Goal: Transaction & Acquisition: Purchase product/service

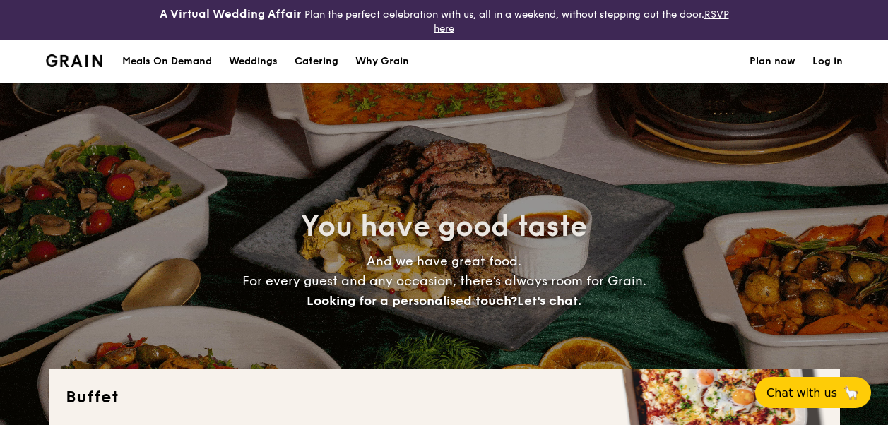
select select
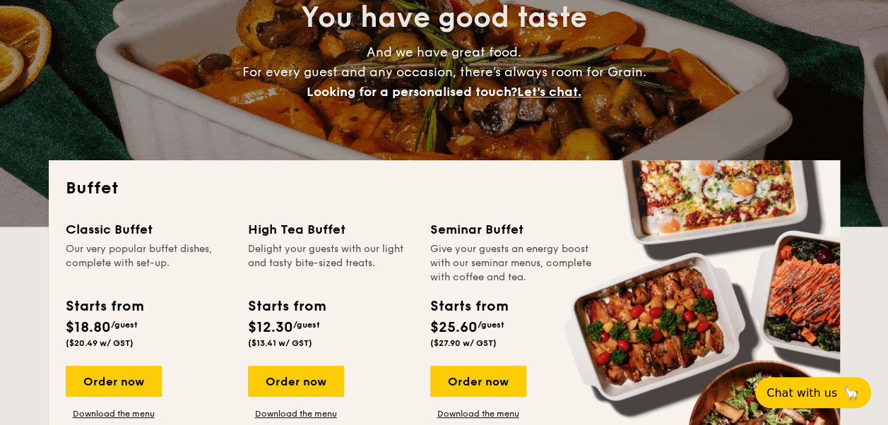
scroll to position [282, 0]
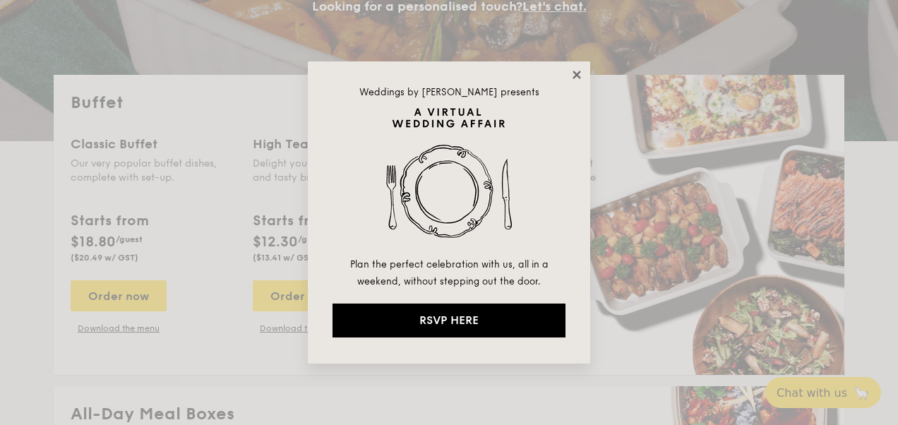
click at [575, 72] on icon at bounding box center [577, 74] width 13 height 13
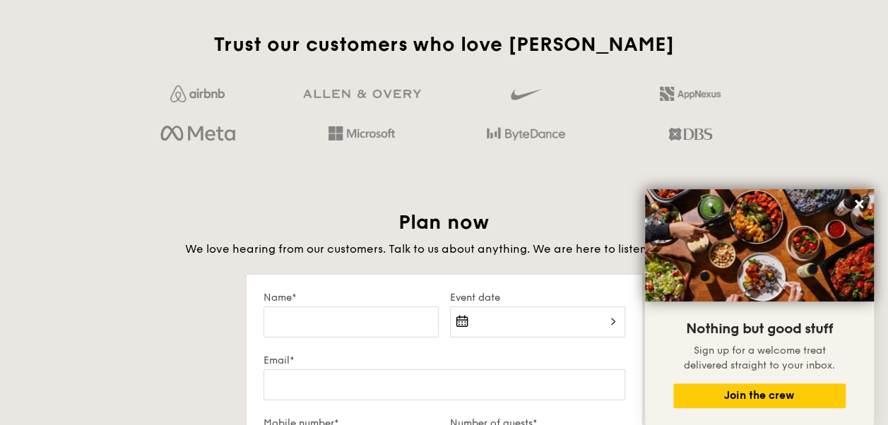
scroll to position [0, 0]
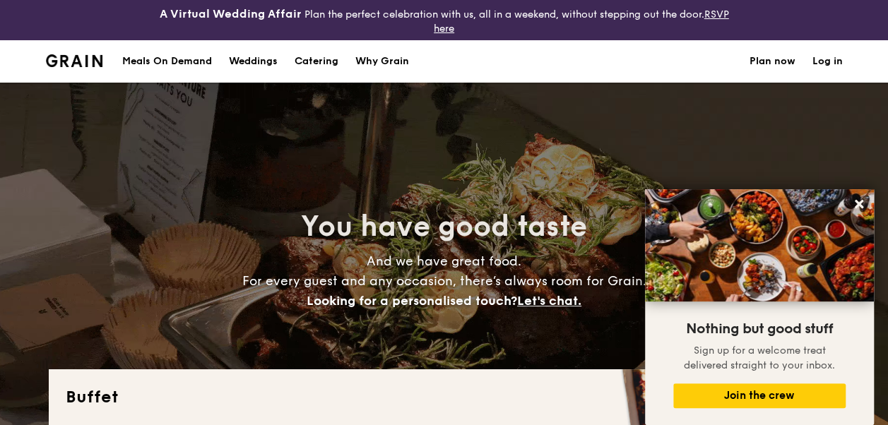
click at [160, 64] on div "Meals On Demand" at bounding box center [167, 61] width 90 height 42
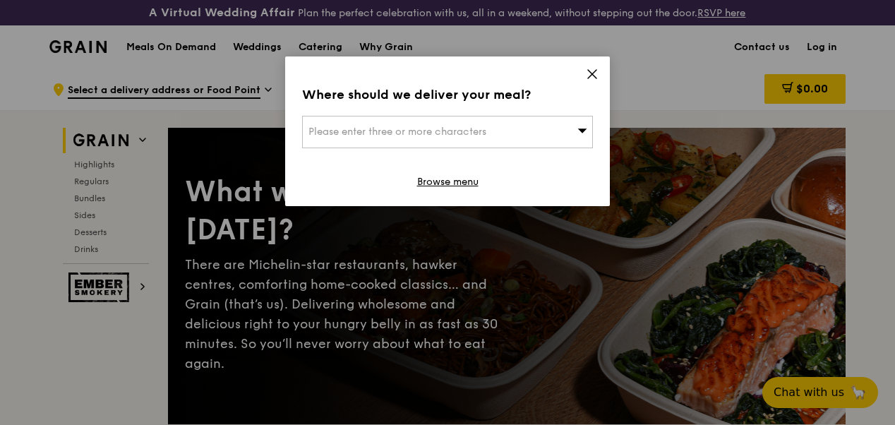
click at [597, 68] on icon at bounding box center [592, 74] width 13 height 13
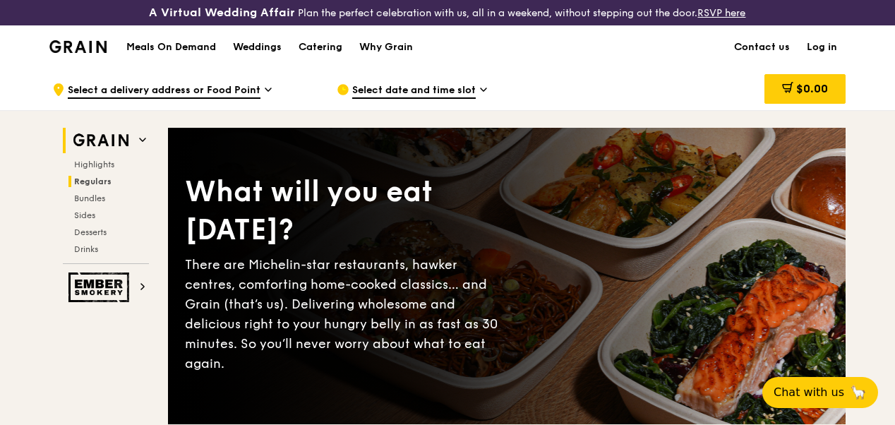
click at [96, 186] on span "Regulars" at bounding box center [92, 182] width 37 height 10
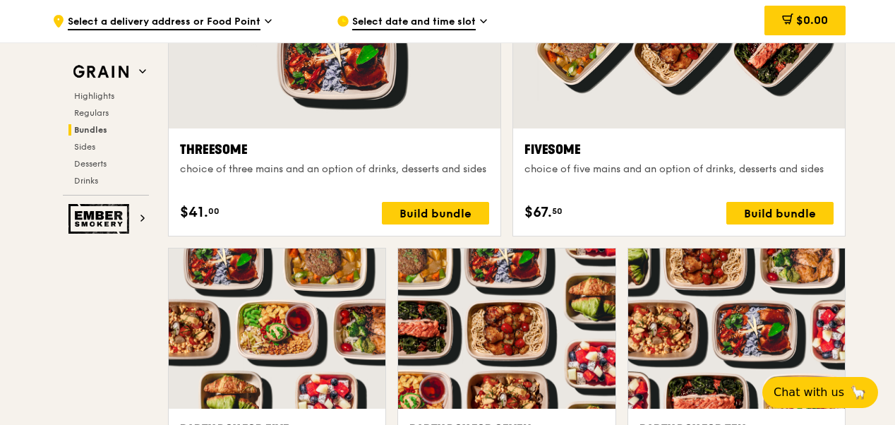
scroll to position [2787, 0]
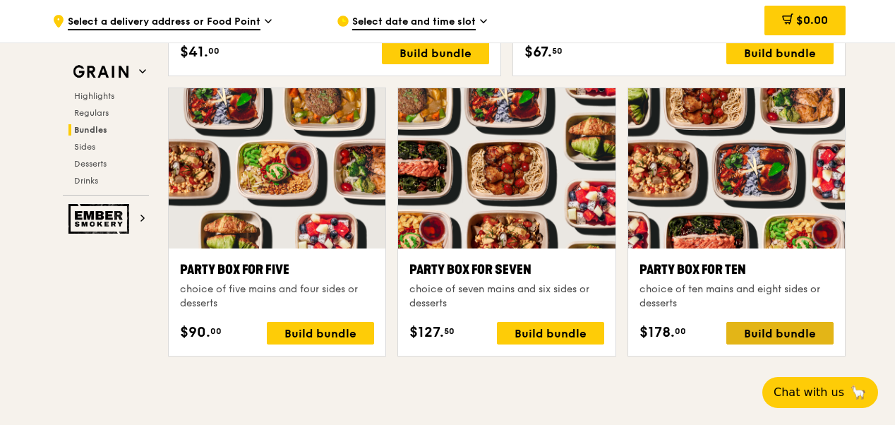
click at [774, 339] on div "Build bundle" at bounding box center [780, 333] width 107 height 23
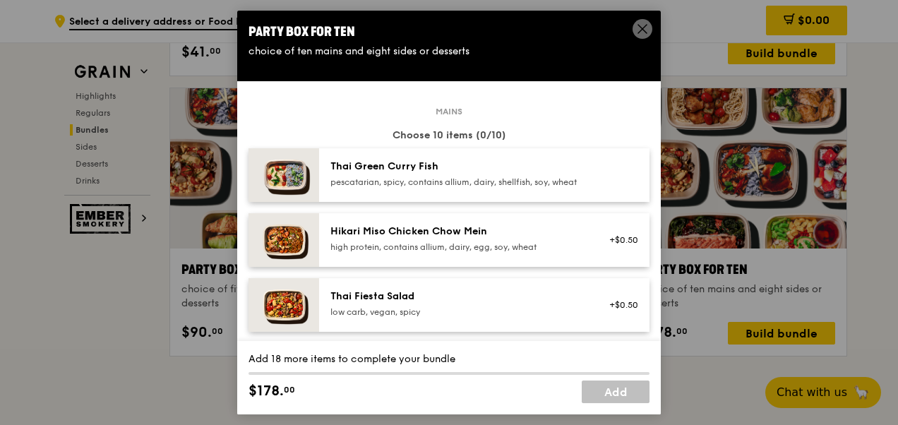
click at [645, 33] on icon at bounding box center [642, 29] width 13 height 13
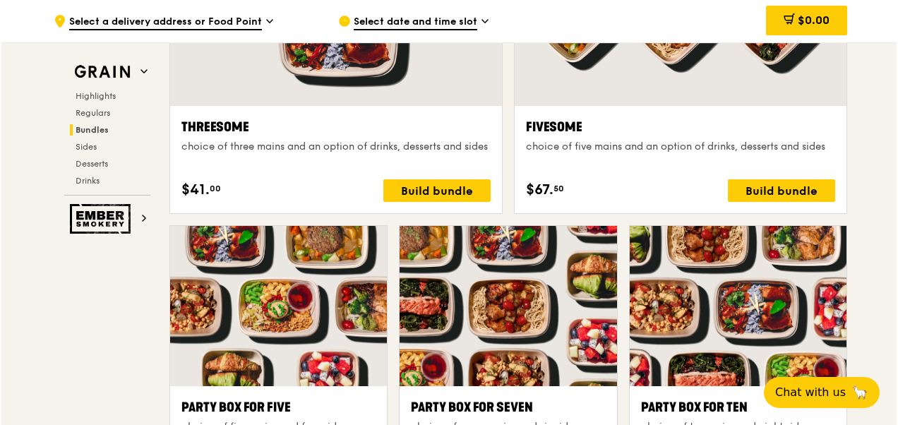
scroll to position [2575, 0]
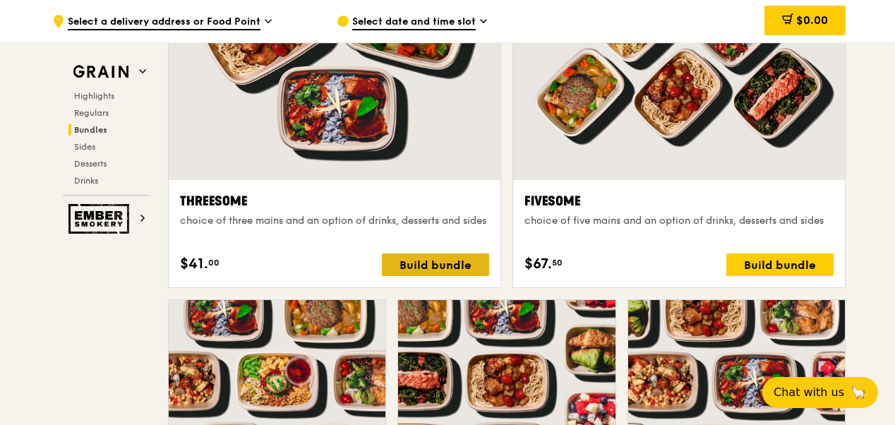
click at [419, 267] on div "Build bundle" at bounding box center [435, 264] width 107 height 23
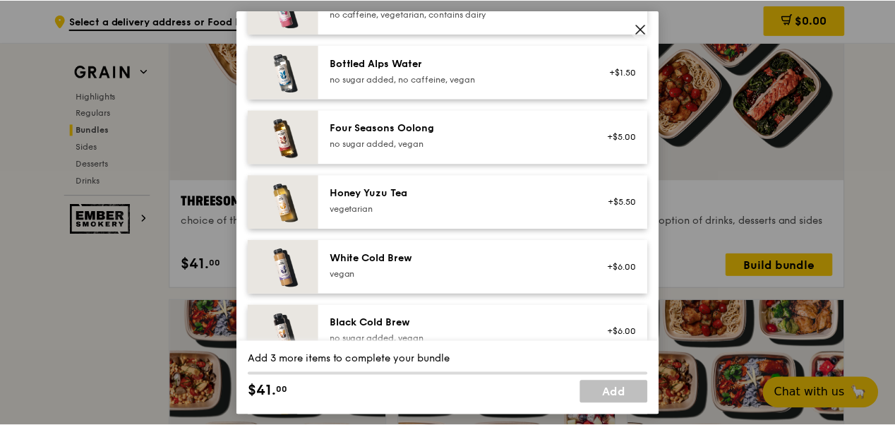
scroll to position [1777, 0]
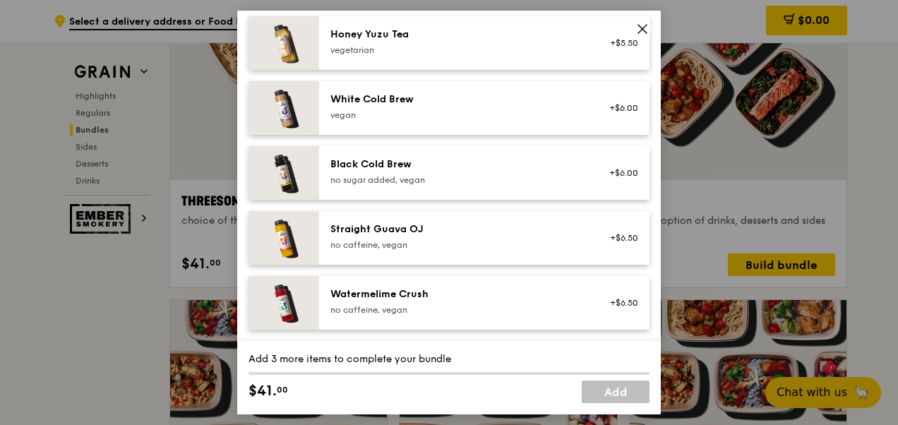
click at [636, 34] on icon at bounding box center [642, 29] width 13 height 13
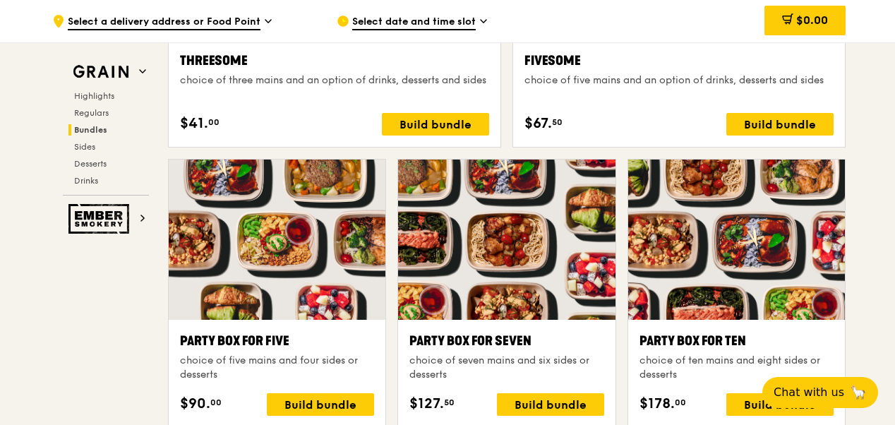
scroll to position [2858, 0]
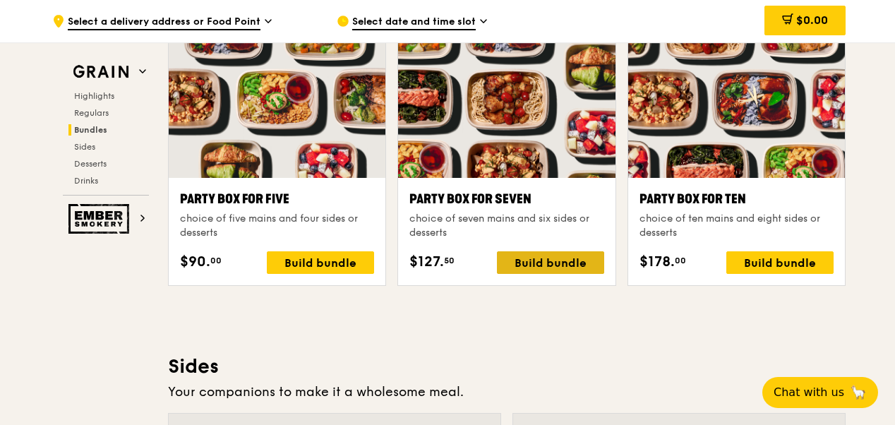
click at [565, 263] on div "Build bundle" at bounding box center [550, 262] width 107 height 23
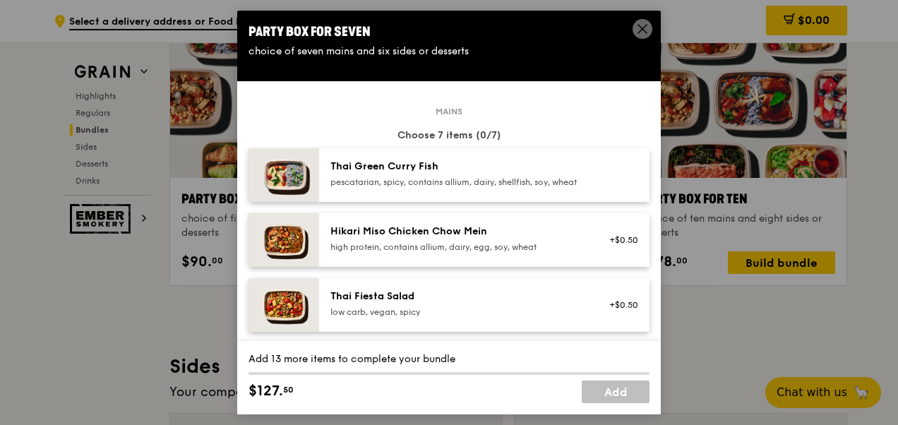
click at [527, 178] on div "pescatarian, spicy, contains allium, dairy, shellfish, soy, wheat" at bounding box center [456, 182] width 253 height 11
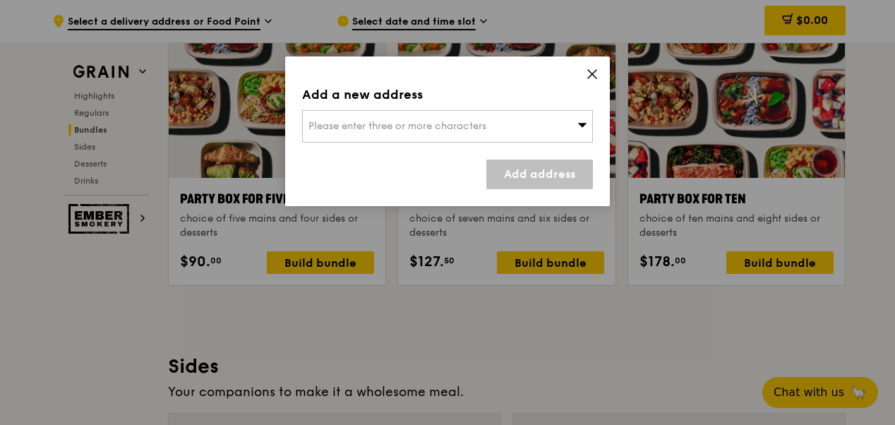
click at [588, 71] on icon at bounding box center [592, 74] width 13 height 13
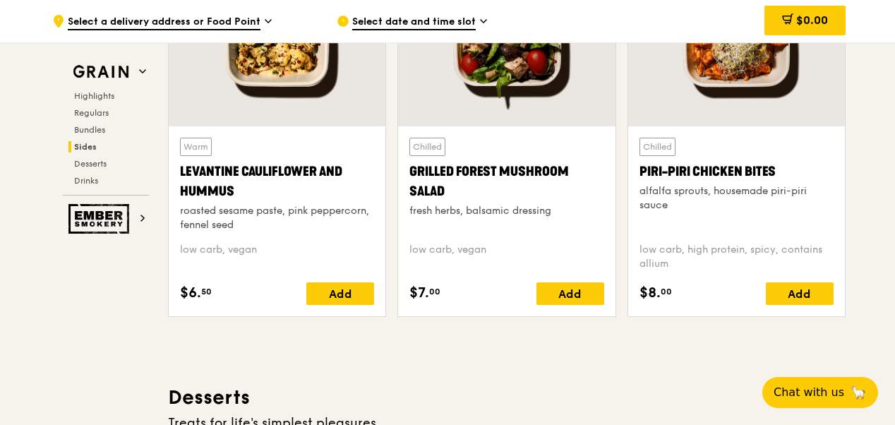
scroll to position [3493, 0]
